Goal: Navigation & Orientation: Find specific page/section

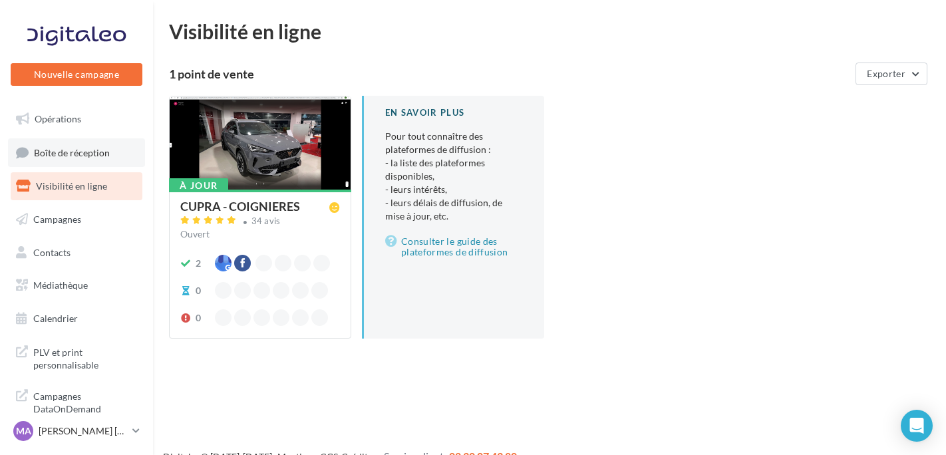
click at [106, 162] on link "Boîte de réception" at bounding box center [76, 152] width 137 height 29
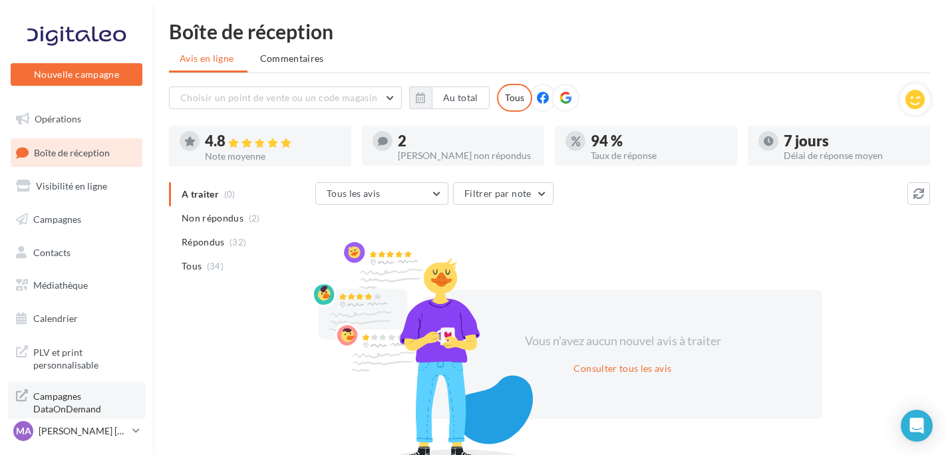
drag, startPoint x: 83, startPoint y: 426, endPoint x: 71, endPoint y: 417, distance: 15.2
click at [82, 426] on p "[PERSON_NAME] [PERSON_NAME]" at bounding box center [83, 431] width 89 height 13
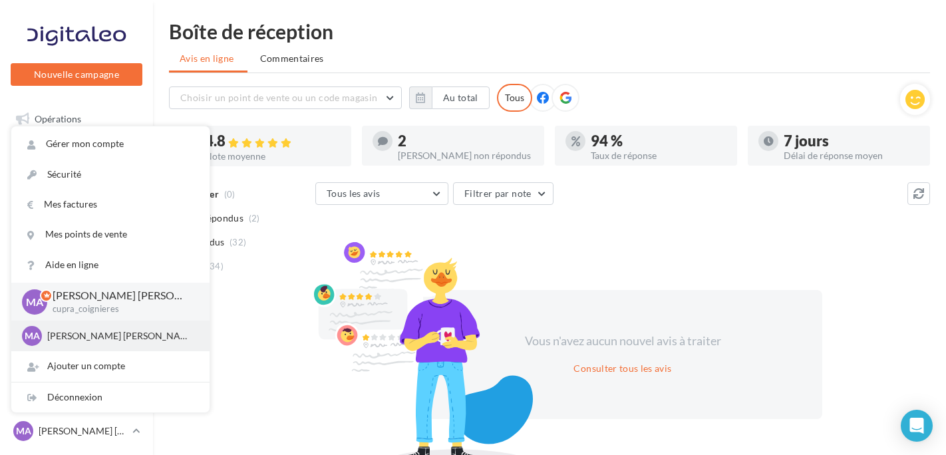
click at [65, 320] on div "MA [PERSON_NAME] [PERSON_NAME] cupra_coignieres MA [PERSON_NAME] [PERSON_NAME] …" at bounding box center [110, 317] width 198 height 69
drag, startPoint x: 65, startPoint y: 320, endPoint x: 67, endPoint y: 331, distance: 11.5
click at [65, 331] on p "[PERSON_NAME] [PERSON_NAME]" at bounding box center [120, 335] width 146 height 13
click at [73, 337] on p "[PERSON_NAME] [PERSON_NAME]" at bounding box center [120, 335] width 146 height 13
click at [73, 339] on p "[PERSON_NAME] [PERSON_NAME]" at bounding box center [120, 335] width 146 height 13
